Goal: Information Seeking & Learning: Learn about a topic

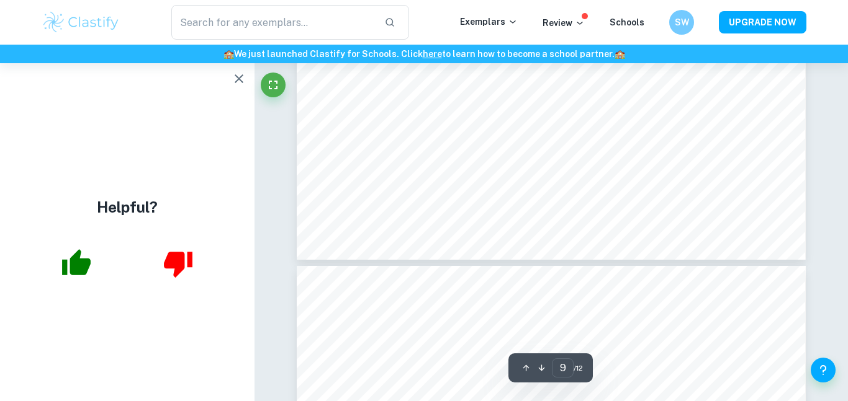
scroll to position [6033, 0]
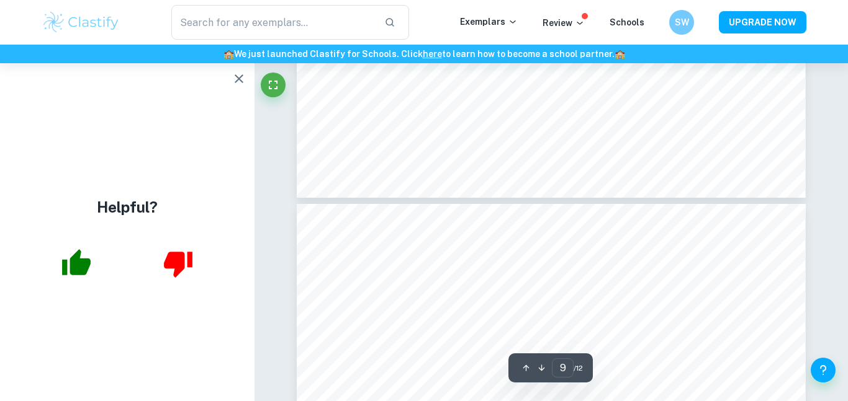
type input "10"
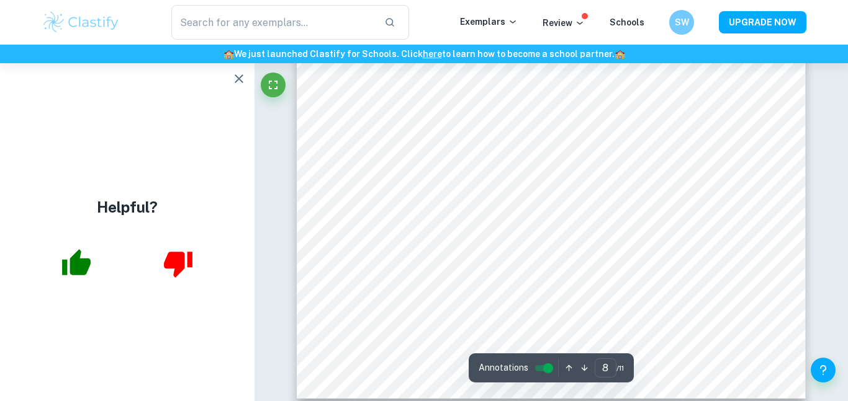
scroll to position [5162, 0]
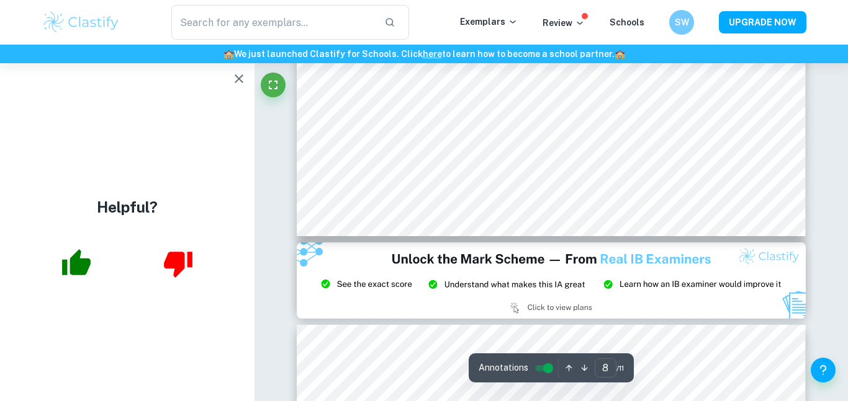
type input "9"
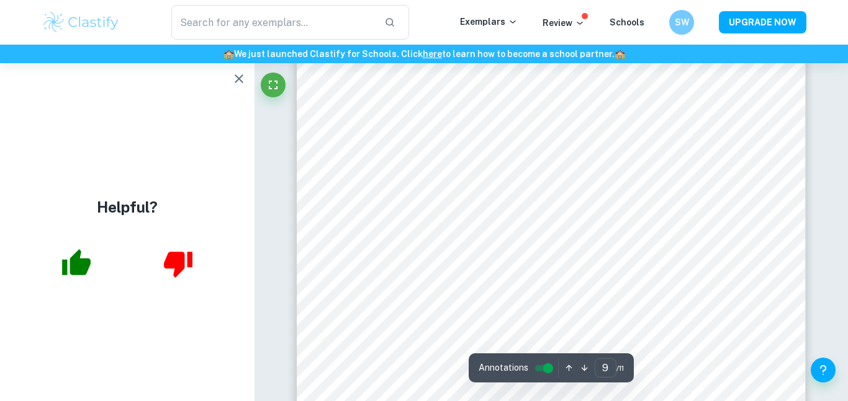
scroll to position [5594, 0]
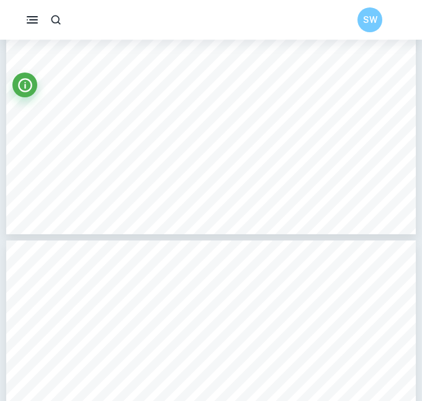
scroll to position [1865, 0]
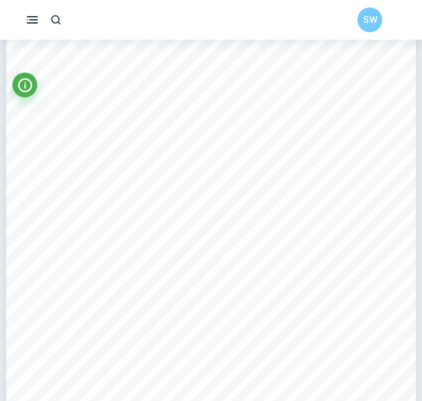
type input "1"
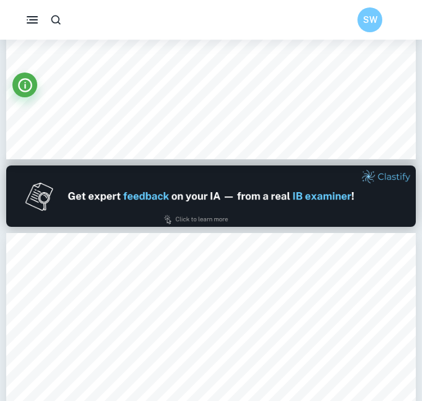
type input "1"
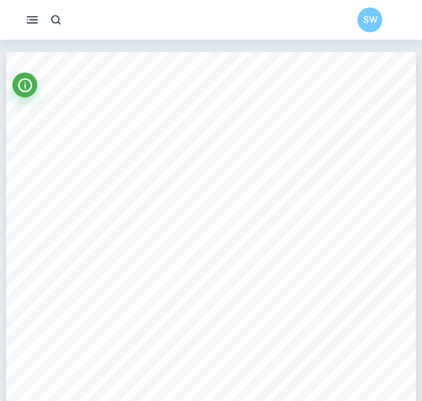
click at [27, 20] on circle "button" at bounding box center [27, 19] width 1 height 1
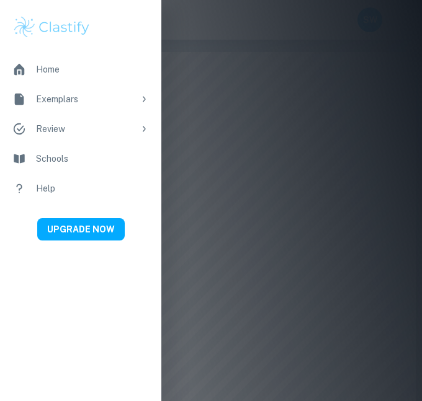
click at [328, 163] on div at bounding box center [211, 200] width 422 height 401
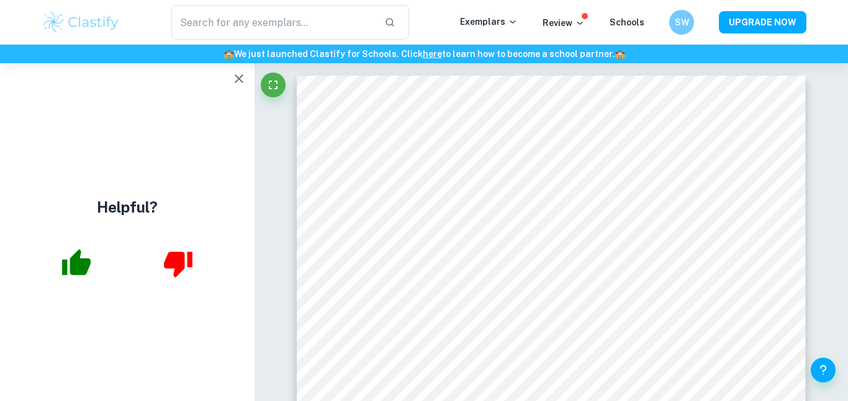
click at [244, 87] on button "button" at bounding box center [238, 78] width 25 height 25
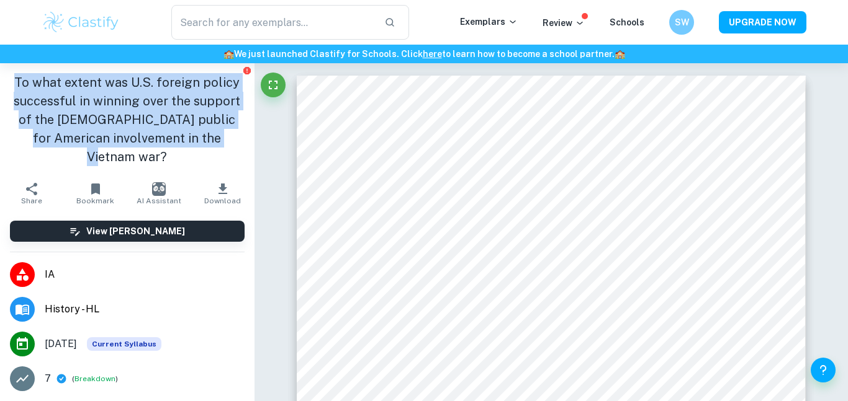
drag, startPoint x: 21, startPoint y: 79, endPoint x: 238, endPoint y: 148, distance: 227.2
click at [238, 148] on div "To what extent was U.S. foreign policy successful in winning over the support o…" at bounding box center [127, 119] width 254 height 113
copy h1 "To what extent was U.S. foreign policy successful in winning over the support o…"
